Goal: Task Accomplishment & Management: Complete application form

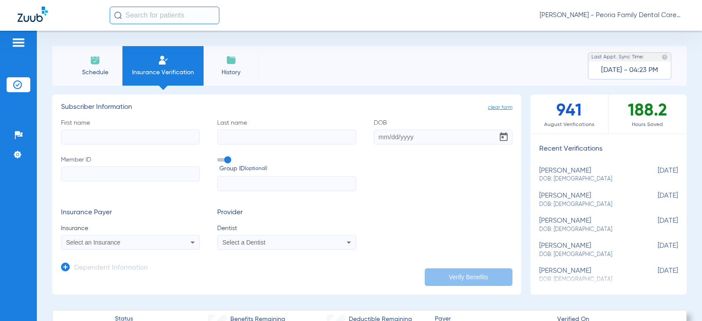
click at [135, 136] on input "First name" at bounding box center [130, 136] width 139 height 15
type input "[PERSON_NAME]"
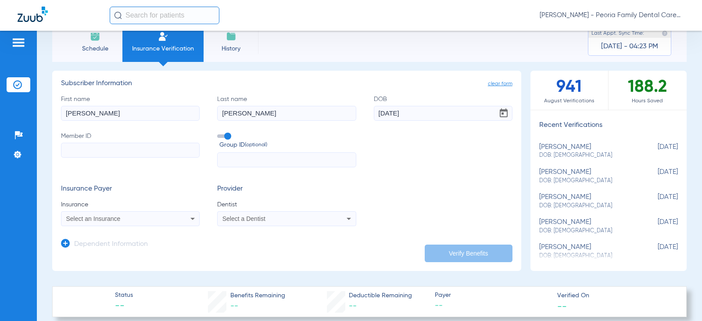
scroll to position [44, 0]
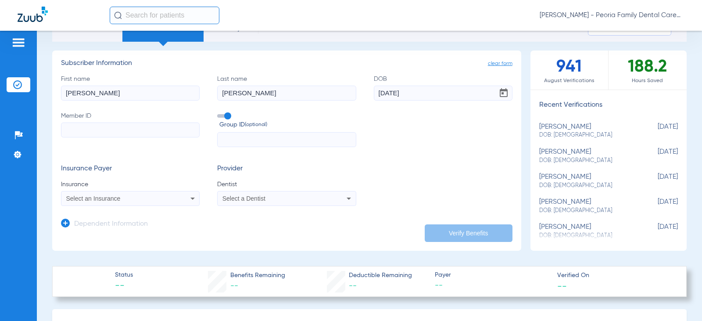
type input "[DATE]"
click at [79, 125] on input "Member ID" at bounding box center [130, 129] width 139 height 15
type input "08019313158"
click at [190, 197] on icon at bounding box center [192, 198] width 11 height 11
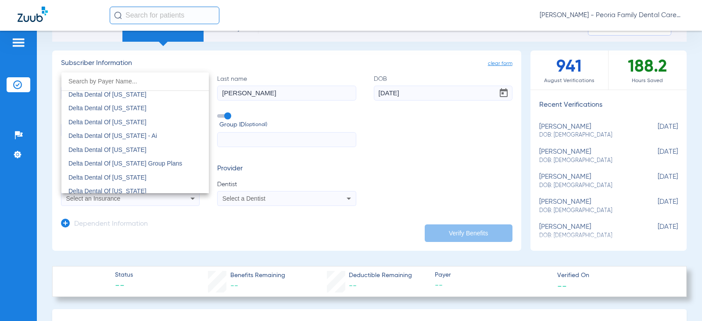
scroll to position [1784, 0]
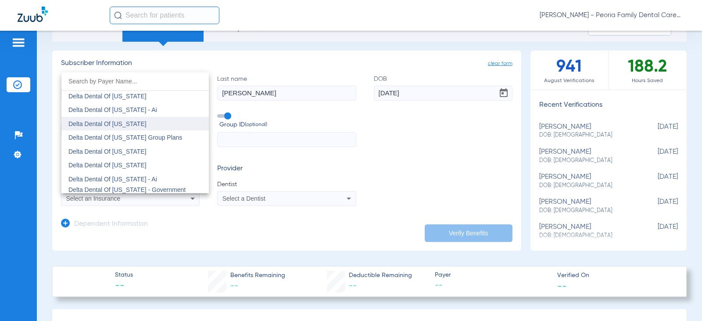
click at [145, 125] on mat-option "Delta Dental Of [US_STATE]" at bounding box center [134, 124] width 147 height 14
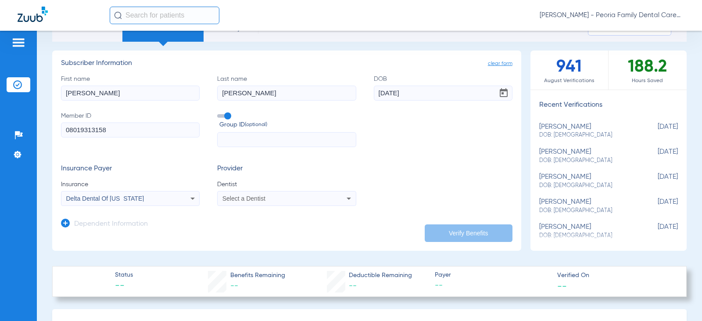
click at [343, 198] on icon at bounding box center [348, 198] width 11 height 11
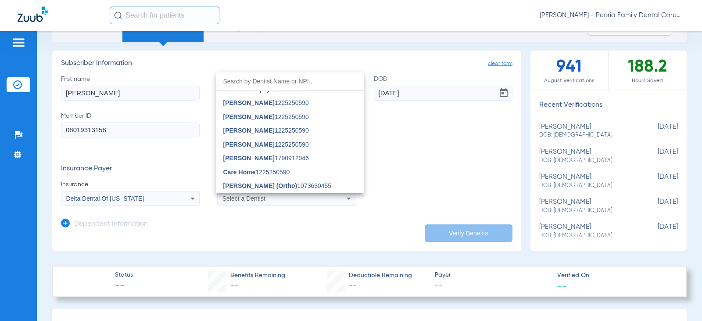
scroll to position [570, 0]
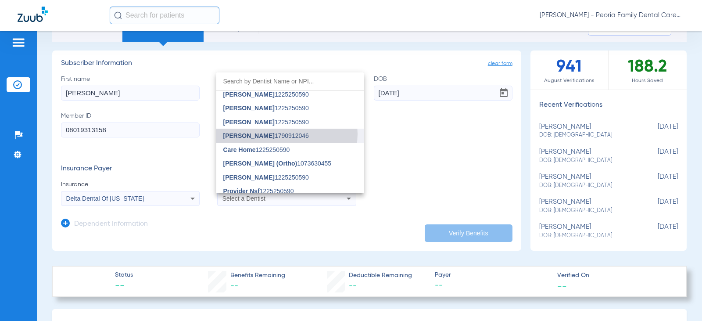
click at [286, 134] on span "[PERSON_NAME] 1790912046" at bounding box center [266, 135] width 86 height 6
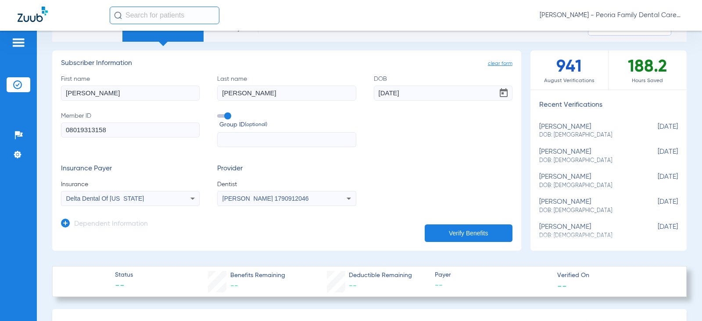
click at [443, 232] on button "Verify Benefits" at bounding box center [469, 233] width 88 height 18
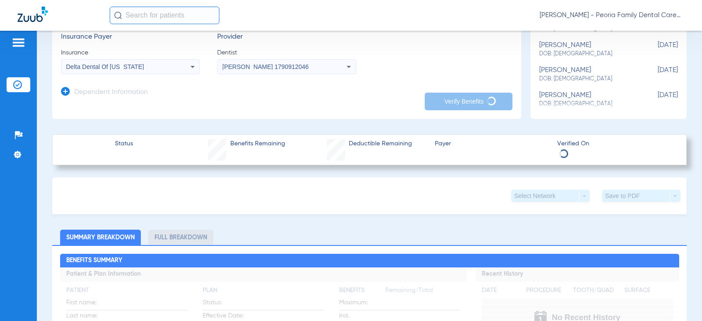
scroll to position [132, 0]
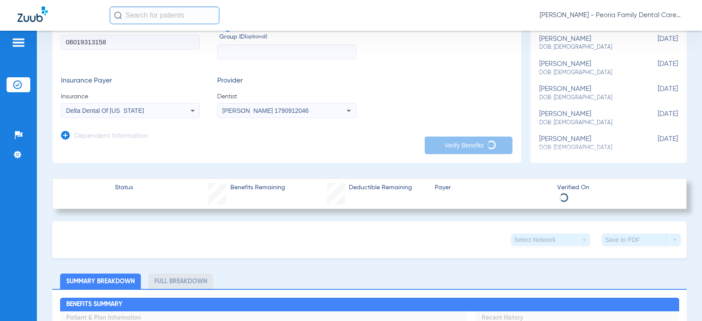
click at [191, 111] on icon at bounding box center [192, 111] width 4 height 2
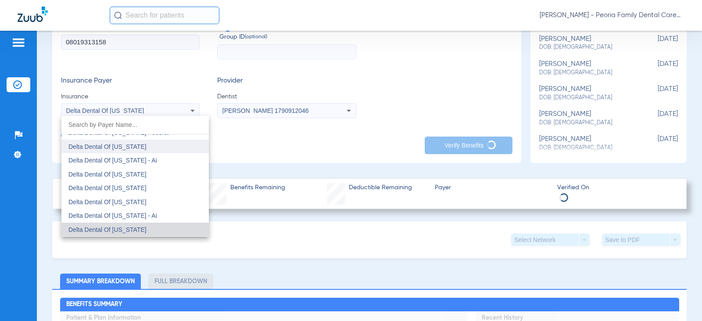
scroll to position [1766, 0]
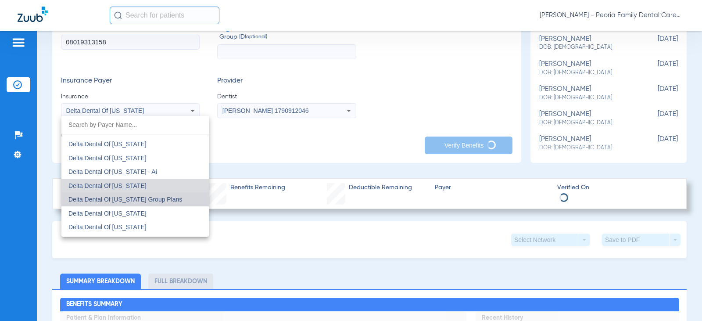
click at [162, 200] on span "Delta Dental Of [US_STATE] Group Plans" at bounding box center [125, 199] width 114 height 7
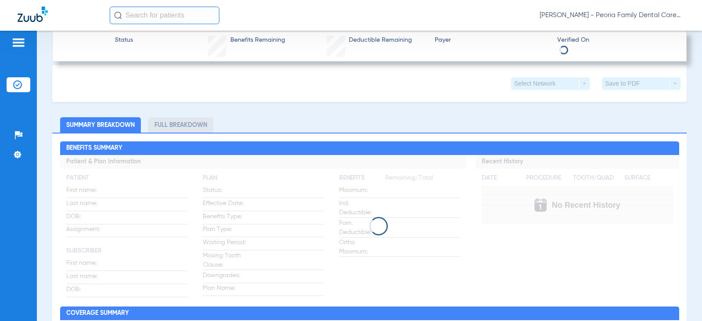
scroll to position [307, 0]
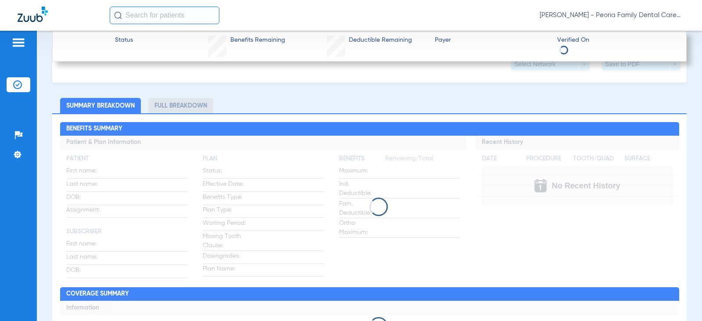
click at [536, 189] on app-loading-indicator at bounding box center [369, 207] width 619 height 142
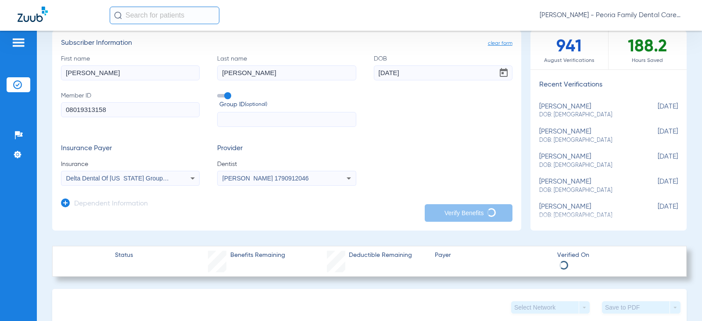
scroll to position [44, 0]
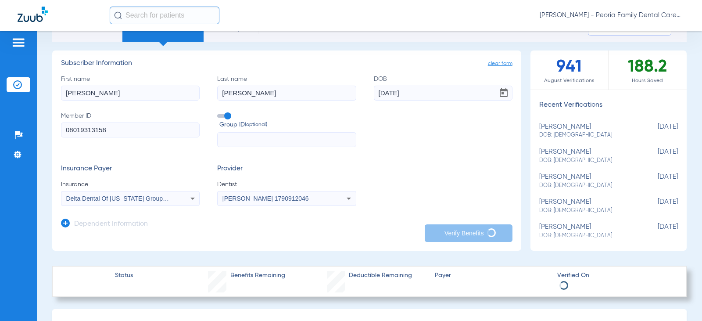
click at [191, 199] on icon at bounding box center [192, 198] width 4 height 2
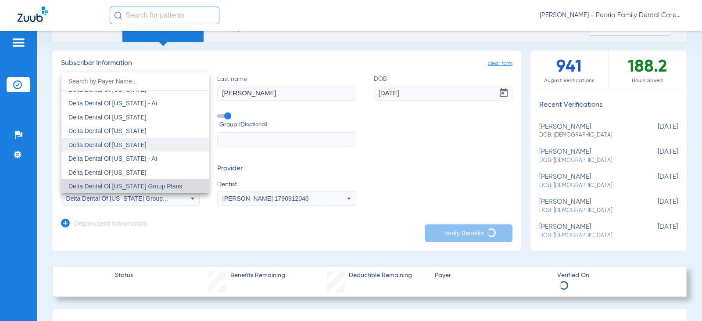
scroll to position [1779, 0]
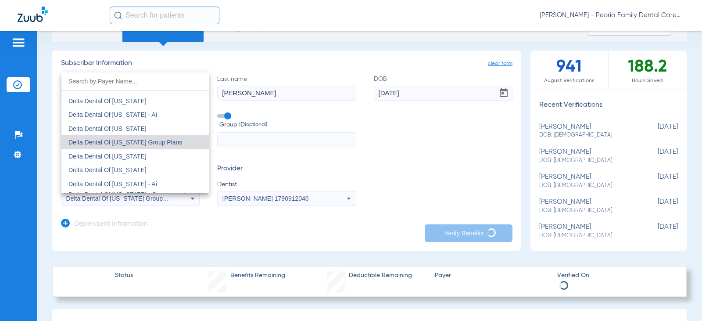
click at [190, 234] on div at bounding box center [351, 160] width 702 height 321
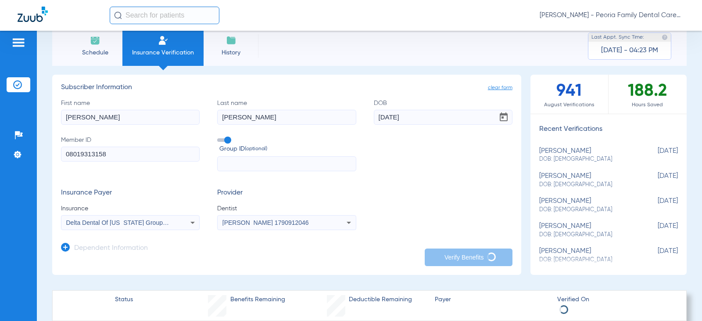
scroll to position [0, 0]
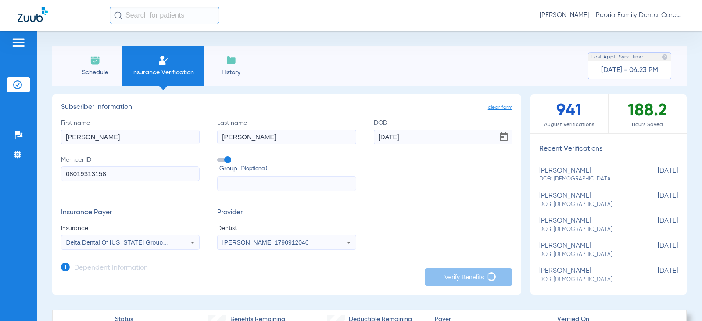
click at [98, 59] on img at bounding box center [95, 60] width 11 height 11
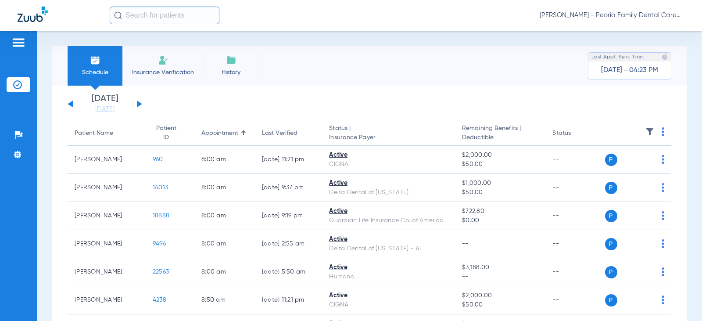
click at [182, 69] on span "Insurance Verification" at bounding box center [163, 72] width 68 height 9
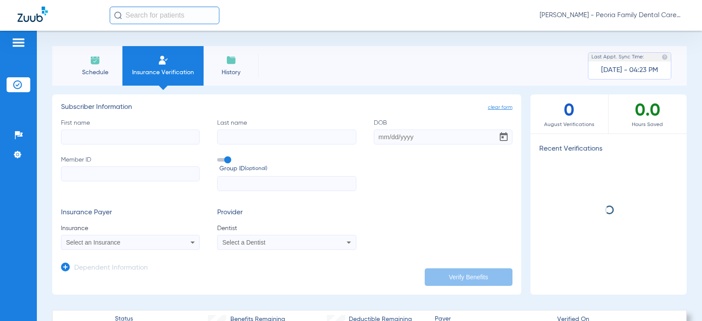
click at [182, 69] on span "Insurance Verification" at bounding box center [163, 72] width 68 height 9
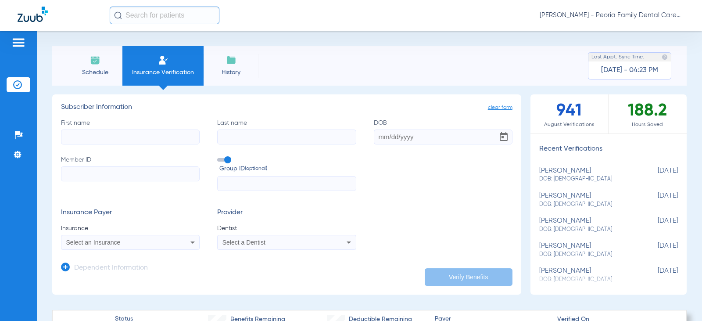
click at [91, 71] on span "Schedule" at bounding box center [95, 72] width 42 height 9
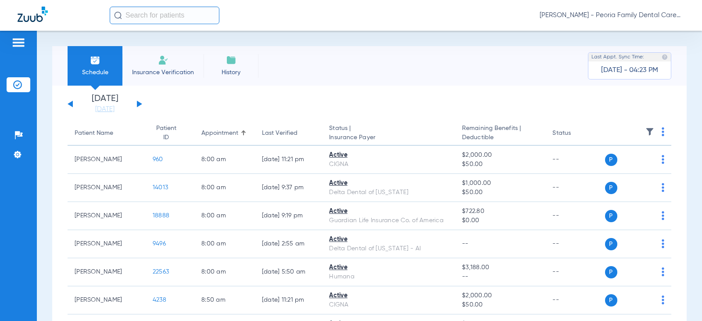
click at [137, 103] on button at bounding box center [139, 103] width 5 height 7
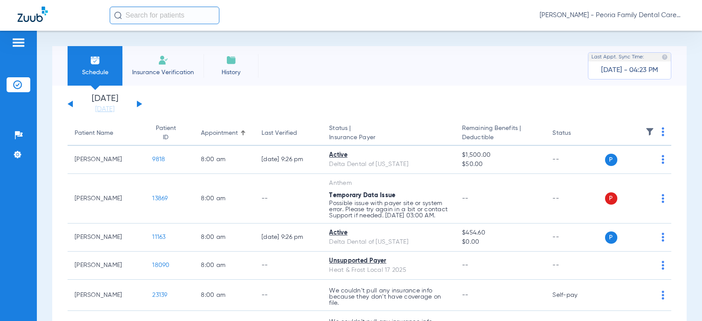
click at [177, 63] on li "Insurance Verification" at bounding box center [162, 65] width 81 height 39
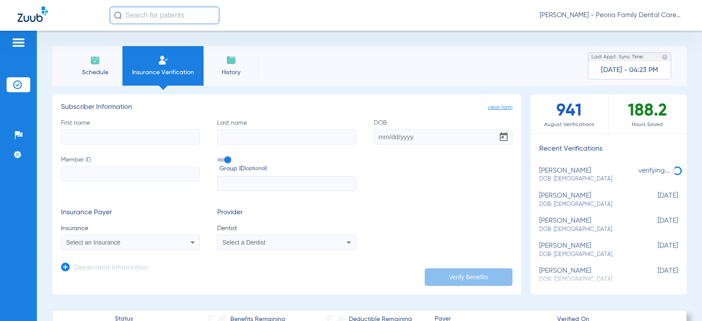
click at [110, 136] on input "First name" at bounding box center [130, 136] width 139 height 15
type input "[PERSON_NAME]"
